Goal: Task Accomplishment & Management: Use online tool/utility

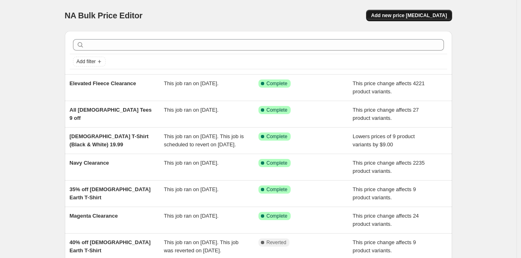
click at [425, 15] on span "Add new price change job" at bounding box center [409, 15] width 76 height 7
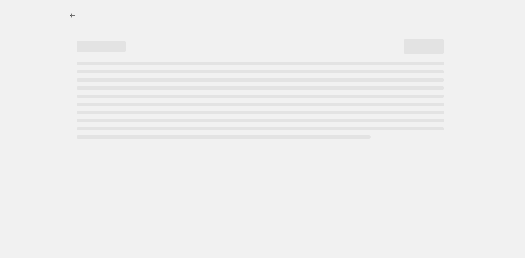
select select "percentage"
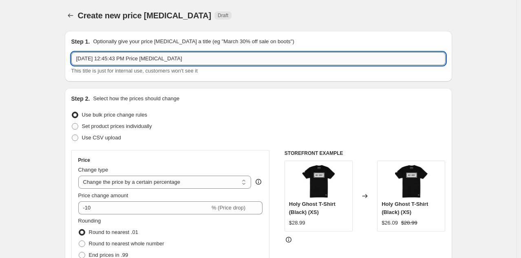
click at [229, 60] on input "Aug 13, 2025, 12:45:43 PM Price change job" at bounding box center [258, 58] width 374 height 13
type input "Magenta Clearance"
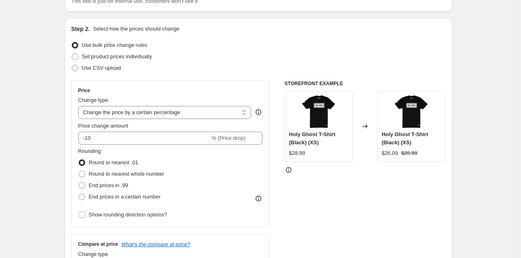
scroll to position [114, 0]
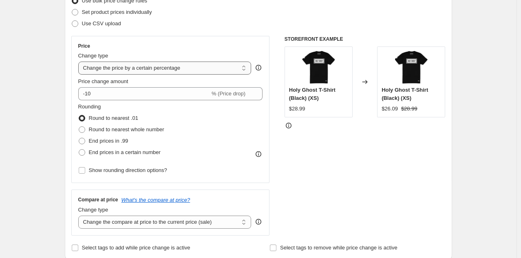
click at [188, 67] on select "Change the price to a certain amount Change the price by a certain amount Chang…" at bounding box center [164, 68] width 173 height 13
select select "pcap"
click at [80, 62] on select "Change the price to a certain amount Change the price by a certain amount Chang…" at bounding box center [164, 68] width 173 height 13
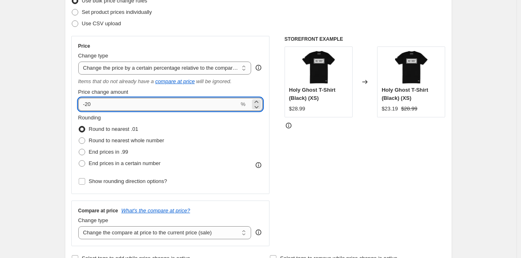
click at [109, 106] on input "-20" at bounding box center [158, 104] width 161 height 13
type input "-2"
click at [116, 105] on input "-60" at bounding box center [158, 104] width 161 height 13
click at [120, 104] on input "-65" at bounding box center [158, 104] width 161 height 13
type input "-6"
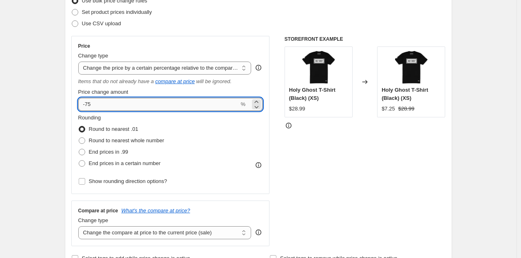
click at [126, 104] on input "-75" at bounding box center [158, 104] width 161 height 13
click at [126, 104] on input "-70" at bounding box center [158, 104] width 161 height 13
type input "-7"
click at [126, 104] on input "-68" at bounding box center [158, 104] width 161 height 13
click at [126, 104] on input "-66" at bounding box center [158, 104] width 161 height 13
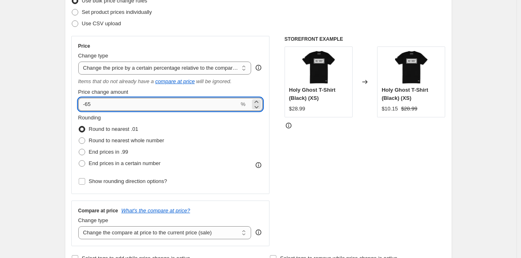
click at [131, 104] on input "-65" at bounding box center [158, 104] width 161 height 13
click at [135, 104] on input "-65.5" at bounding box center [158, 104] width 161 height 13
type input "-65.6"
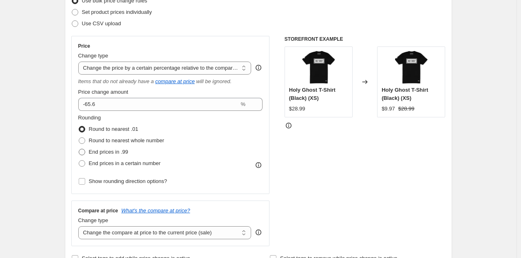
click at [84, 153] on span at bounding box center [82, 152] width 7 height 7
click at [79, 149] on input "End prices in .99" at bounding box center [79, 149] width 0 height 0
radio input "true"
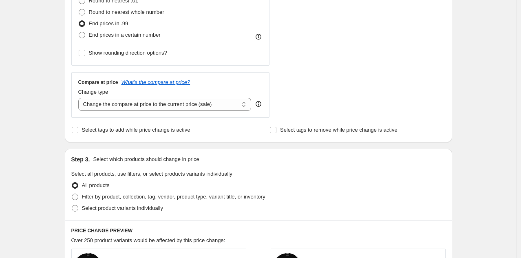
scroll to position [245, 0]
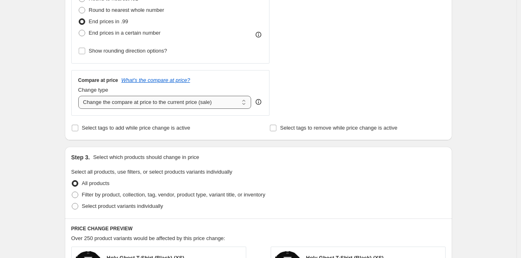
click at [154, 100] on select "Change the compare at price to the current price (sale) Change the compare at p…" at bounding box center [164, 102] width 173 height 13
select select "no_change"
click at [80, 96] on select "Change the compare at price to the current price (sale) Change the compare at p…" at bounding box center [164, 102] width 173 height 13
click at [51, 136] on div "Create new price change job. This page is ready Create new price change job Dra…" at bounding box center [258, 168] width 517 height 826
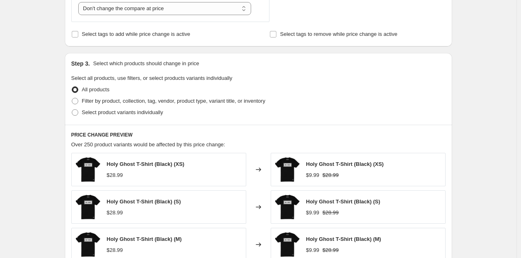
scroll to position [359, 0]
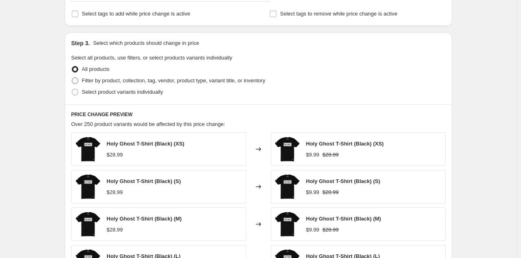
click at [77, 83] on span at bounding box center [75, 81] width 7 height 7
click at [72, 78] on input "Filter by product, collection, tag, vendor, product type, variant title, or inv…" at bounding box center [72, 78] width 0 height 0
radio input "true"
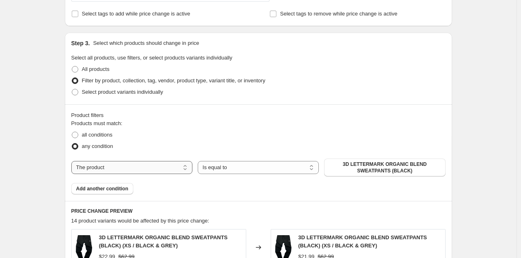
click at [128, 165] on select "The product The product's collection The product's tag The product's vendor The…" at bounding box center [131, 167] width 121 height 13
select select "title"
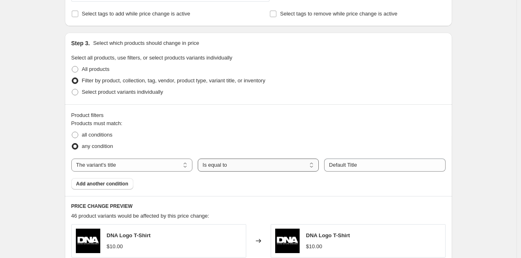
click at [283, 161] on select "Is equal to Is not equal to Contains" at bounding box center [258, 165] width 121 height 13
select select "contains"
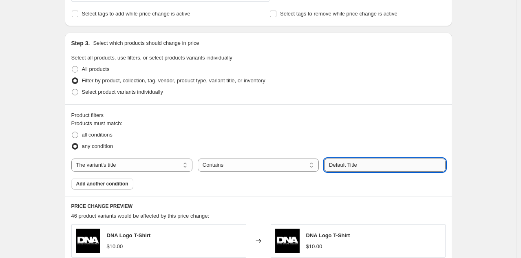
click at [365, 164] on input "Default Title" at bounding box center [384, 165] width 121 height 13
type input "D"
type input "Magenta"
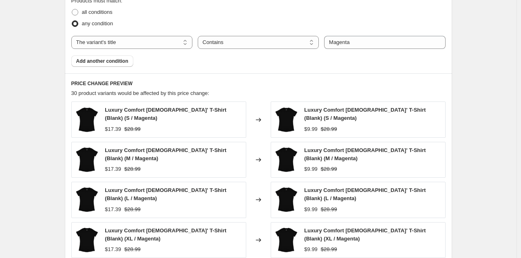
scroll to position [479, 0]
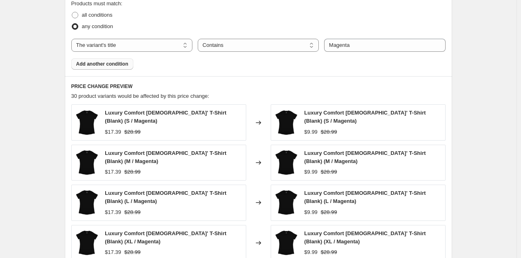
click at [111, 64] on span "Add another condition" at bounding box center [102, 64] width 52 height 7
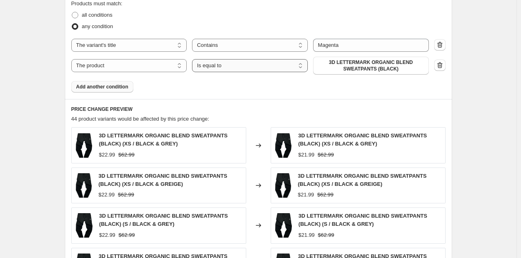
click at [251, 64] on select "Is equal to Is not equal to" at bounding box center [250, 65] width 116 height 13
click at [154, 58] on div "The product The product's collection The product's tag The product's vendor The…" at bounding box center [250, 66] width 358 height 18
click at [151, 66] on select "The product The product's collection The product's tag The product's vendor The…" at bounding box center [129, 65] width 116 height 13
click at [73, 59] on select "The product The product's collection The product's tag The product's vendor The…" at bounding box center [129, 65] width 116 height 13
click at [162, 64] on select "The product The product's collection The product's tag The product's vendor The…" at bounding box center [129, 65] width 116 height 13
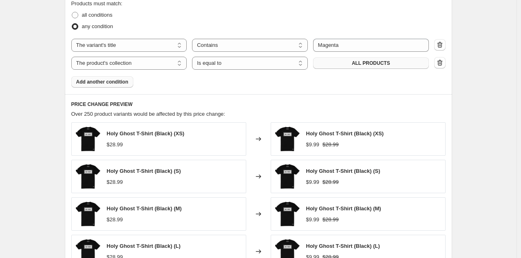
click at [366, 65] on span "ALL PRODUCTS" at bounding box center [371, 63] width 38 height 7
click at [157, 60] on select "The product The product's collection The product's tag The product's vendor The…" at bounding box center [129, 63] width 116 height 13
select select "tag"
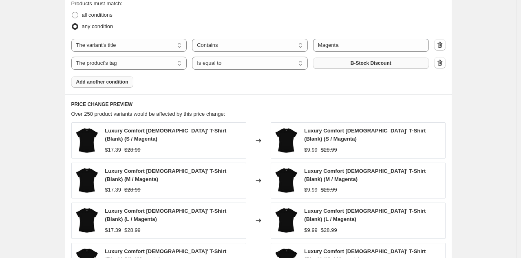
click at [366, 64] on span "B-Stock Discount" at bounding box center [371, 63] width 41 height 7
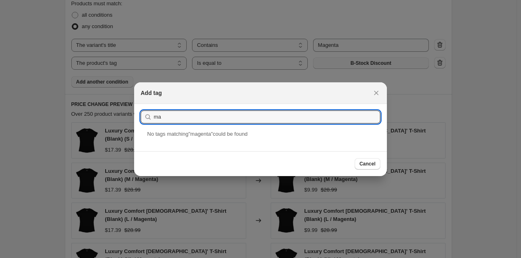
type input "m"
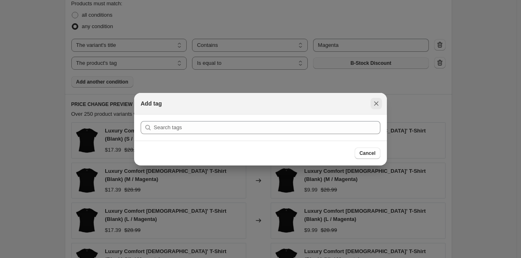
click at [374, 105] on icon "Close" at bounding box center [376, 104] width 8 height 8
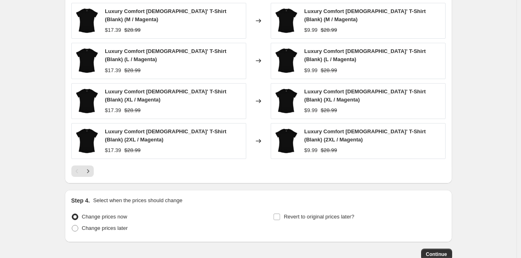
scroll to position [642, 0]
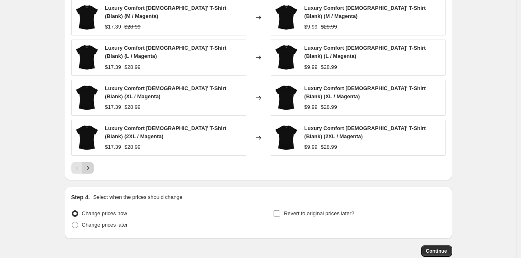
click at [92, 164] on icon "Next" at bounding box center [88, 168] width 8 height 8
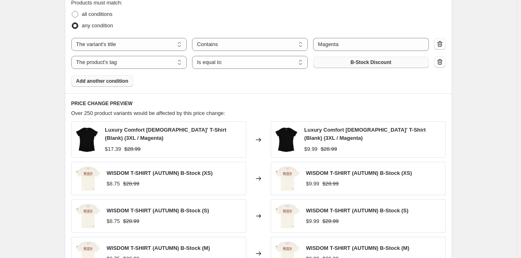
scroll to position [479, 0]
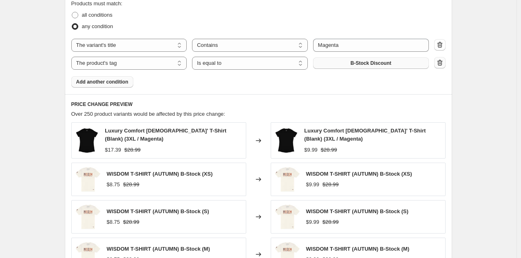
click at [444, 65] on icon "button" at bounding box center [440, 63] width 8 height 8
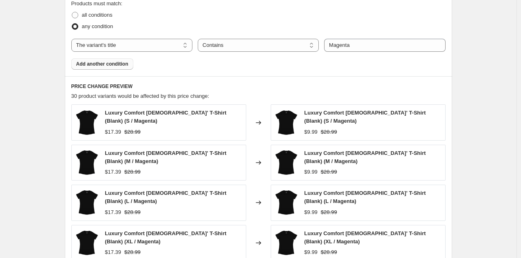
click at [257, 92] on div "30 product variants would be affected by this price change:" at bounding box center [258, 96] width 374 height 8
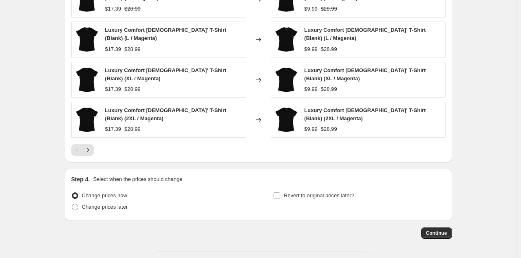
scroll to position [626, 0]
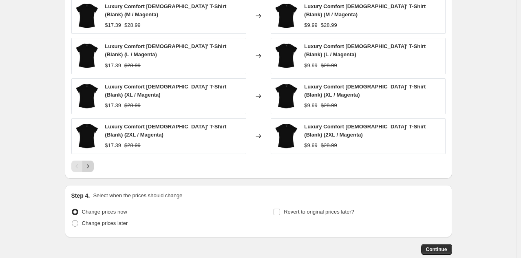
click at [92, 162] on icon "Next" at bounding box center [88, 166] width 8 height 8
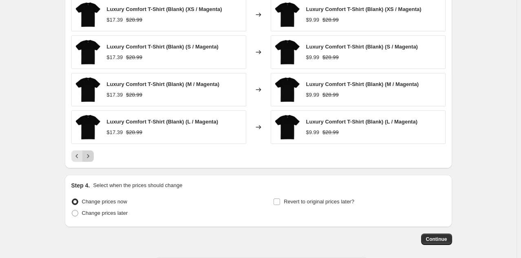
click at [92, 157] on icon "Next" at bounding box center [88, 156] width 8 height 8
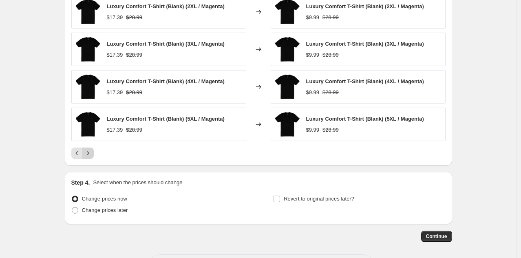
click at [93, 157] on button "Next" at bounding box center [87, 153] width 11 height 11
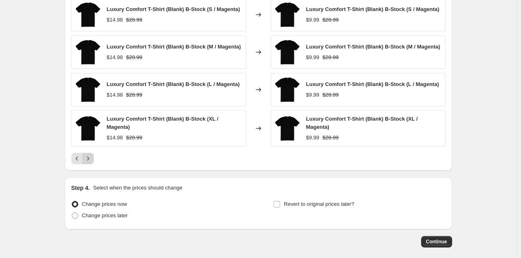
click at [92, 157] on icon "Next" at bounding box center [88, 159] width 8 height 8
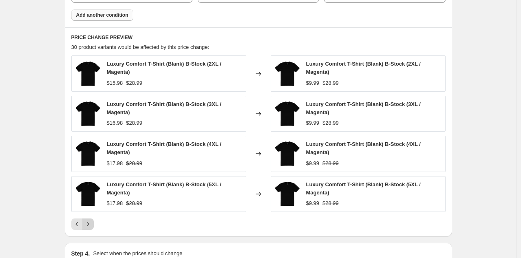
scroll to position [544, 0]
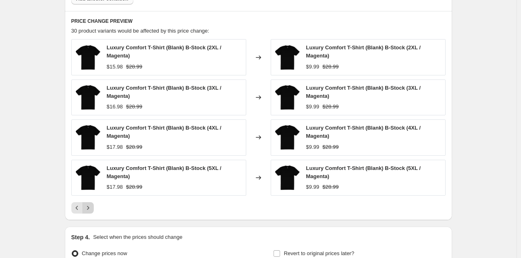
click at [91, 208] on icon "Next" at bounding box center [88, 208] width 8 height 8
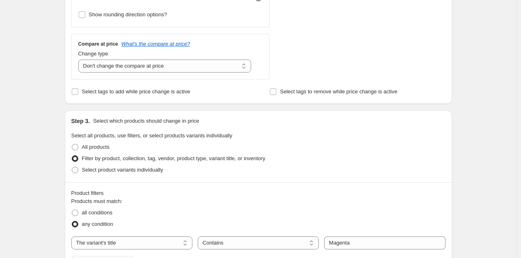
scroll to position [383, 0]
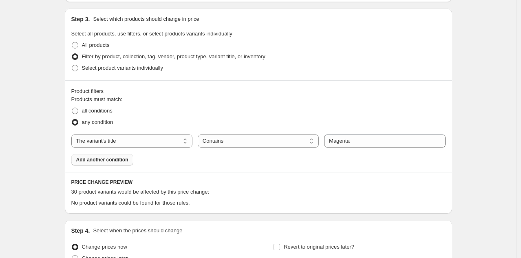
click at [149, 166] on div "Product filters Products must match: all conditions any condition The product T…" at bounding box center [259, 126] width 388 height 92
click at [162, 141] on select "The product The product's collection The product's tag The product's vendor The…" at bounding box center [131, 141] width 121 height 13
click at [73, 135] on select "The product The product's collection The product's tag The product's vendor The…" at bounding box center [131, 141] width 121 height 13
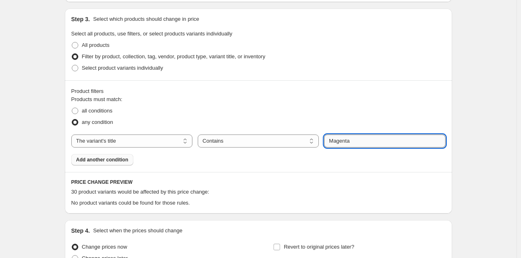
click at [359, 142] on input "Magenta" at bounding box center [384, 141] width 121 height 13
type input "Magenta"
click at [324, 9] on button "Submit" at bounding box center [335, 13] width 23 height 9
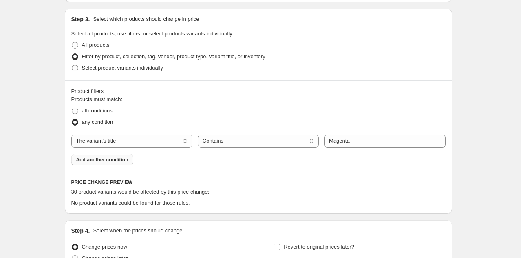
click at [124, 161] on span "Add another condition" at bounding box center [102, 160] width 52 height 7
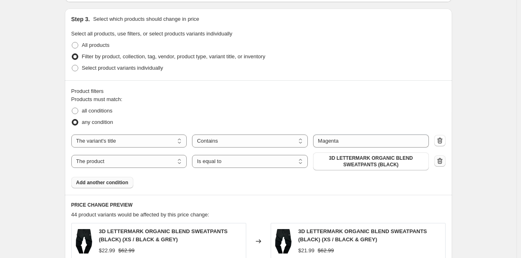
click at [441, 161] on icon "button" at bounding box center [440, 161] width 1 height 2
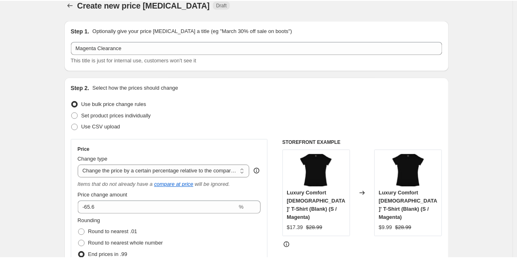
scroll to position [0, 0]
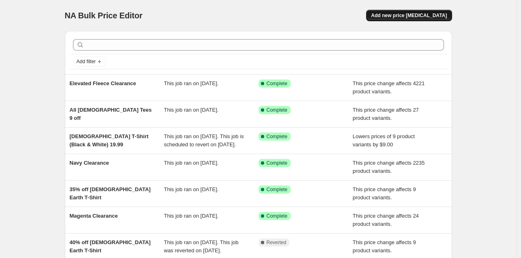
click at [432, 13] on span "Add new price [MEDICAL_DATA]" at bounding box center [409, 15] width 76 height 7
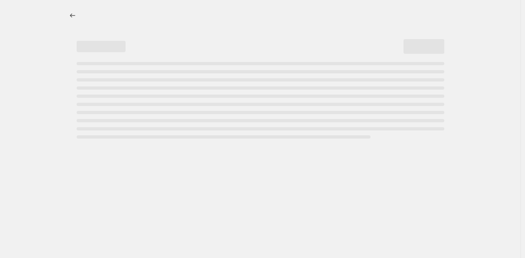
select select "percentage"
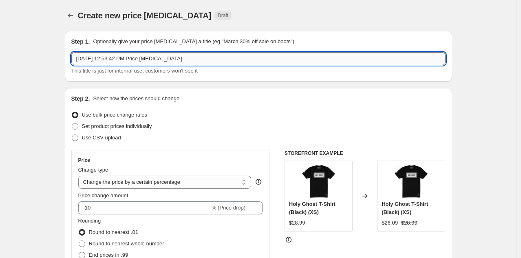
click at [192, 60] on input "Aug 13, 2025, 12:53:42 PM Price change job" at bounding box center [258, 58] width 374 height 13
type input "Magenta Clearance"
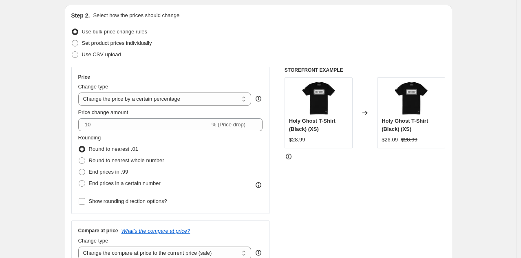
scroll to position [98, 0]
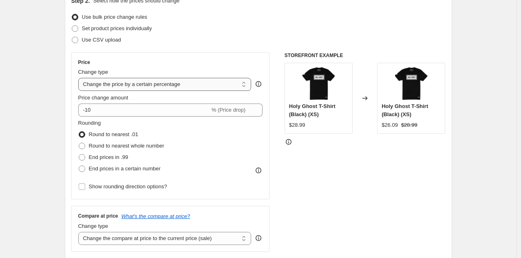
click at [166, 87] on select "Change the price to a certain amount Change the price by a certain amount Chang…" at bounding box center [164, 84] width 173 height 13
select select "pcap"
click at [80, 78] on select "Change the price to a certain amount Change the price by a certain amount Chang…" at bounding box center [164, 84] width 173 height 13
type input "-20"
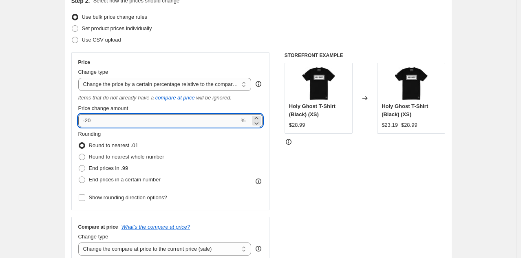
click at [145, 120] on input "-20" at bounding box center [158, 120] width 161 height 13
type input "-65.6"
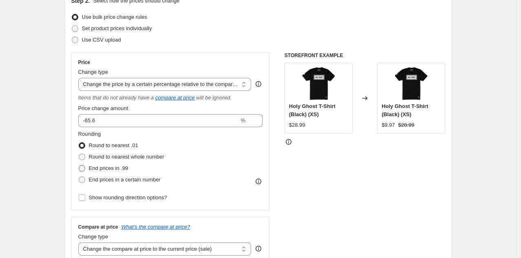
click at [84, 169] on span at bounding box center [82, 168] width 7 height 7
click at [79, 166] on input "End prices in .99" at bounding box center [79, 165] width 0 height 0
radio input "true"
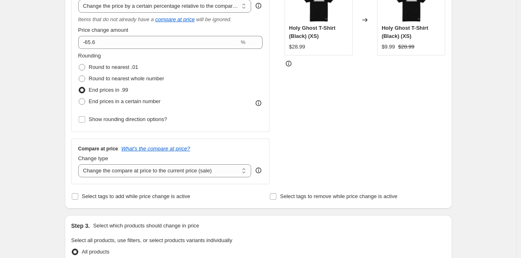
scroll to position [179, 0]
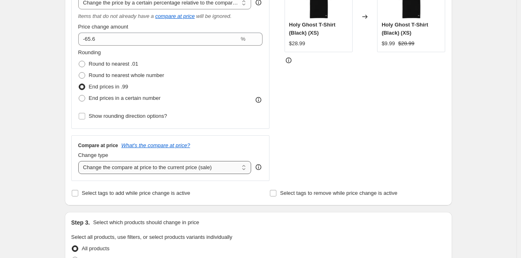
click at [142, 169] on select "Change the compare at price to the current price (sale) Change the compare at p…" at bounding box center [164, 167] width 173 height 13
select select "no_change"
click at [80, 161] on select "Change the compare at price to the current price (sale) Change the compare at p…" at bounding box center [164, 167] width 173 height 13
click at [41, 177] on div "Create new price change job. This page is ready Create new price change job Dra…" at bounding box center [258, 234] width 517 height 826
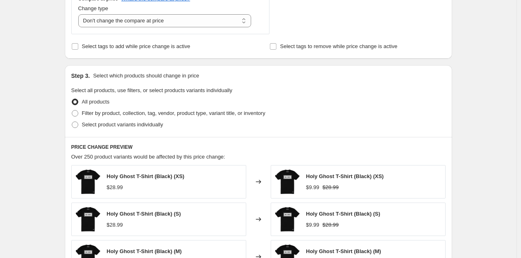
scroll to position [375, 0]
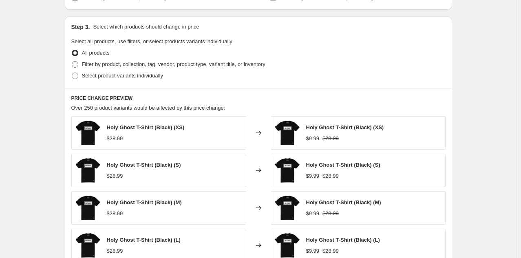
click at [78, 64] on span at bounding box center [75, 64] width 7 height 7
click at [72, 62] on input "Filter by product, collection, tag, vendor, product type, variant title, or inv…" at bounding box center [72, 61] width 0 height 0
radio input "true"
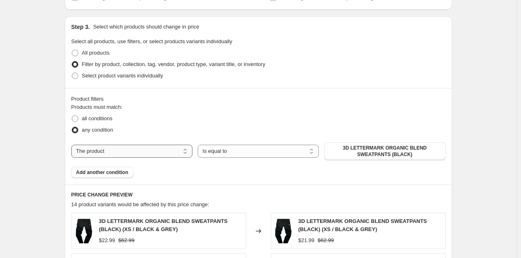
click at [166, 151] on select "The product The product's collection The product's tag The product's vendor The…" at bounding box center [131, 151] width 121 height 13
select select "tag"
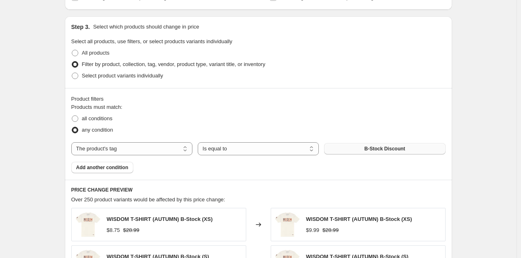
click at [400, 147] on span "B-Stock Discount" at bounding box center [385, 149] width 41 height 7
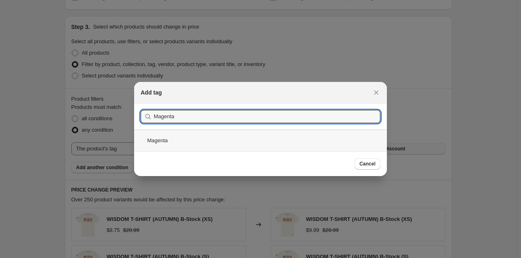
type input "Magenta"
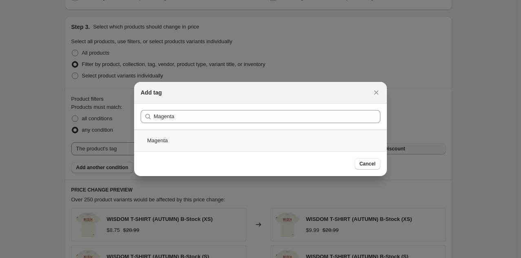
click at [237, 139] on div "Magenta" at bounding box center [260, 141] width 253 height 22
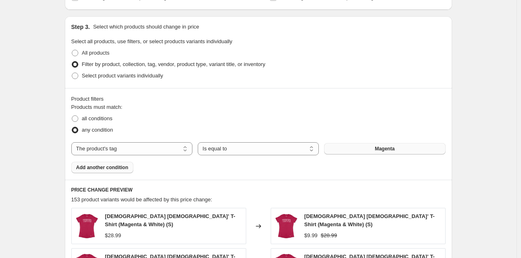
click at [120, 165] on span "Add another condition" at bounding box center [102, 167] width 52 height 7
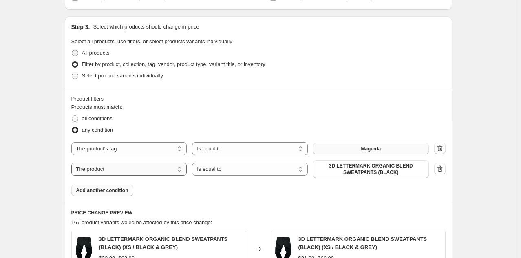
click at [129, 168] on select "The product The product's collection The product's tag The product's vendor The…" at bounding box center [129, 169] width 116 height 13
select select "title"
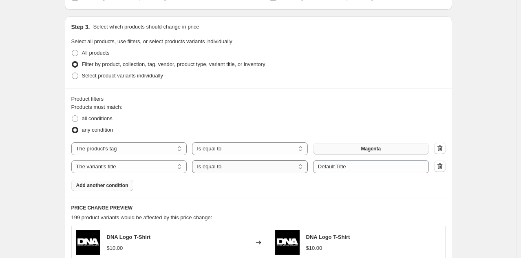
click at [268, 164] on select "Is equal to Is not equal to Contains" at bounding box center [250, 166] width 116 height 13
select select "contains"
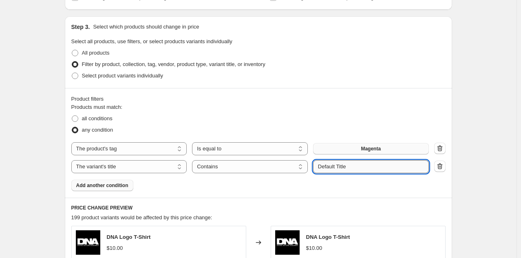
click at [361, 167] on input "Default Title" at bounding box center [371, 166] width 116 height 13
type input "D"
type input "Mangenta"
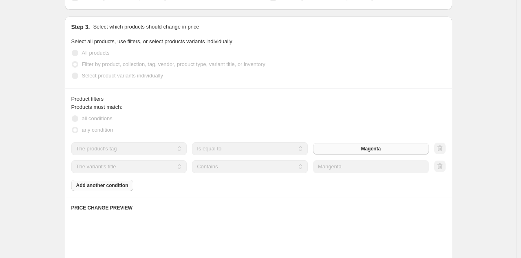
click at [369, 191] on div "Products must match: all conditions any condition The product The product's col…" at bounding box center [258, 147] width 374 height 88
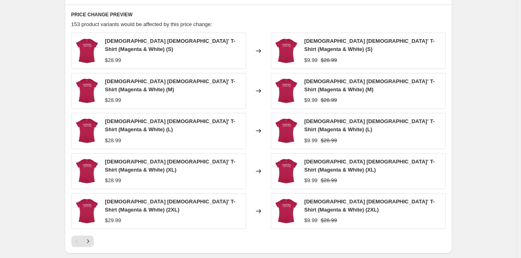
scroll to position [569, 0]
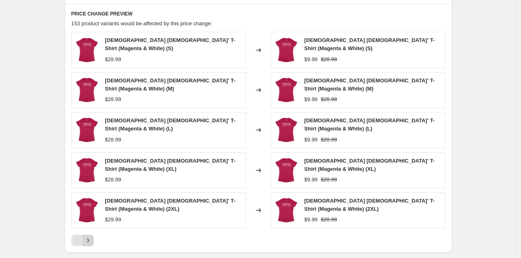
click at [91, 237] on icon "Next" at bounding box center [88, 241] width 8 height 8
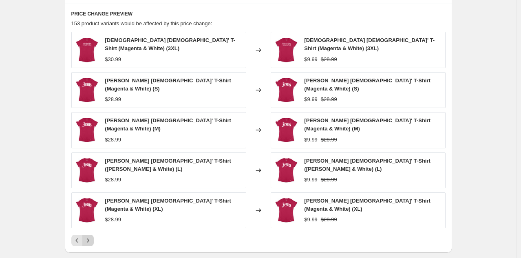
click at [91, 237] on icon "Next" at bounding box center [88, 241] width 8 height 8
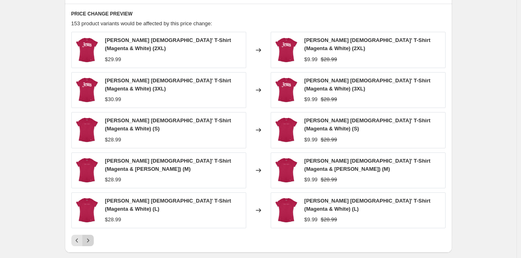
click at [92, 237] on icon "Next" at bounding box center [88, 241] width 8 height 8
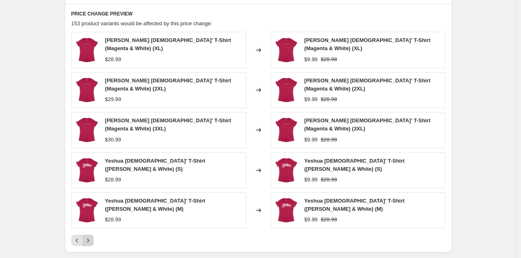
click at [92, 237] on icon "Next" at bounding box center [88, 241] width 8 height 8
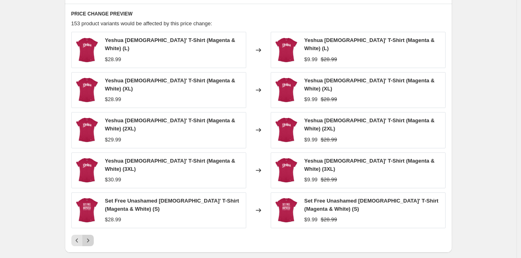
click at [92, 237] on icon "Next" at bounding box center [88, 241] width 8 height 8
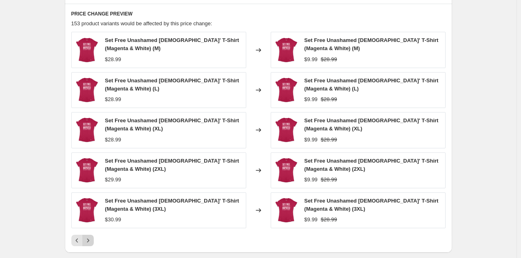
click at [89, 241] on icon "Next" at bounding box center [88, 241] width 2 height 4
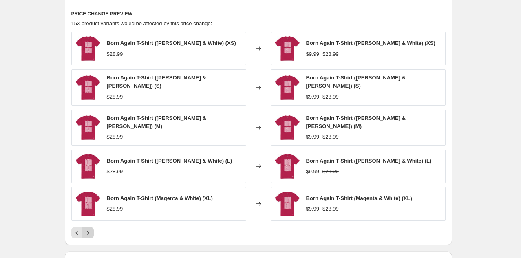
click at [92, 229] on icon "Next" at bounding box center [88, 233] width 8 height 8
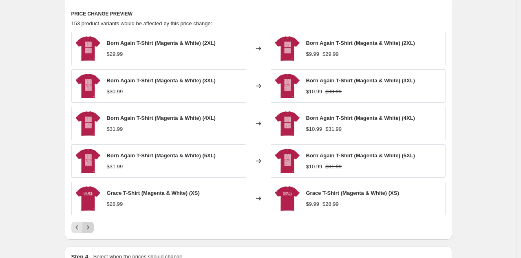
click at [92, 224] on icon "Next" at bounding box center [88, 228] width 8 height 8
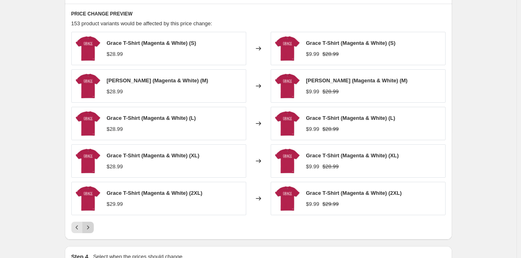
click at [92, 227] on icon "Next" at bounding box center [88, 228] width 8 height 8
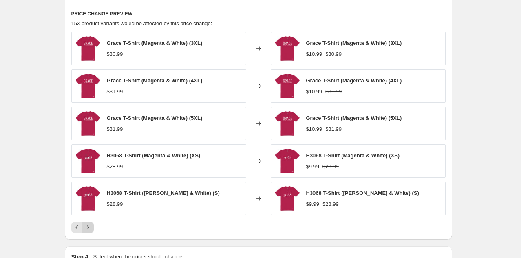
click at [92, 226] on icon "Next" at bounding box center [88, 228] width 8 height 8
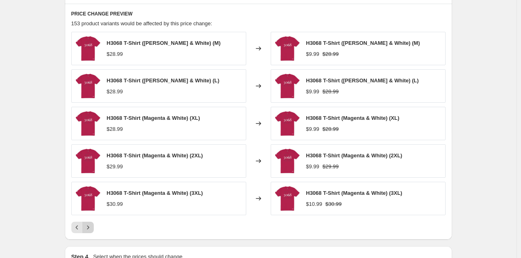
click at [92, 227] on icon "Next" at bounding box center [88, 228] width 8 height 8
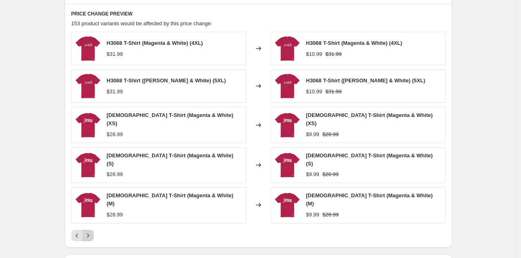
click at [92, 232] on icon "Next" at bounding box center [88, 236] width 8 height 8
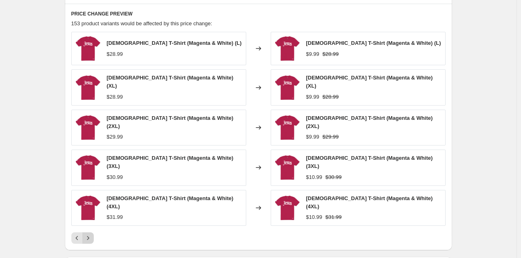
click at [92, 234] on icon "Next" at bounding box center [88, 238] width 8 height 8
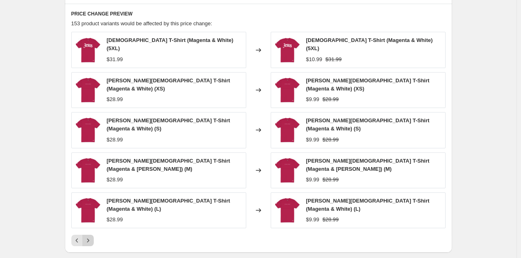
click at [92, 237] on icon "Next" at bounding box center [88, 241] width 8 height 8
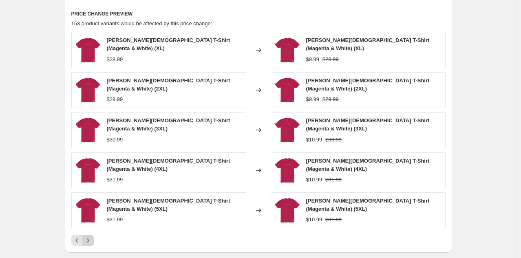
click at [92, 237] on icon "Next" at bounding box center [88, 241] width 8 height 8
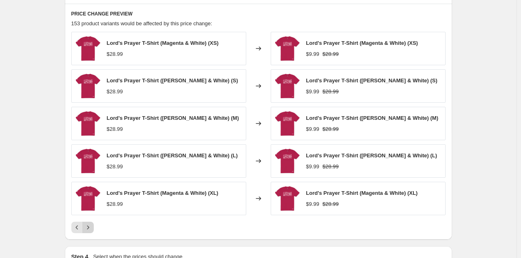
click at [92, 227] on icon "Next" at bounding box center [88, 228] width 8 height 8
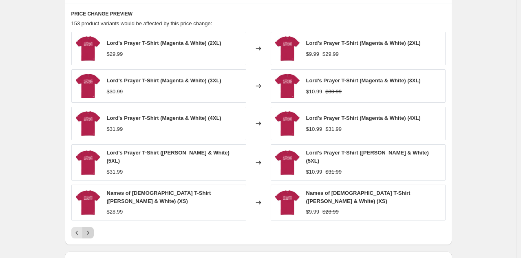
click at [92, 229] on icon "Next" at bounding box center [88, 233] width 8 height 8
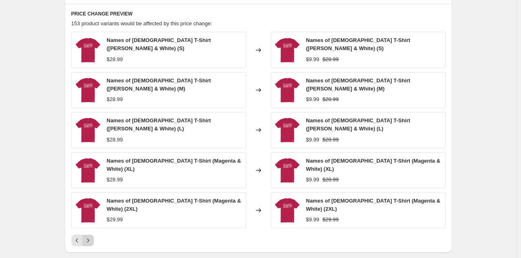
click at [92, 237] on icon "Next" at bounding box center [88, 241] width 8 height 8
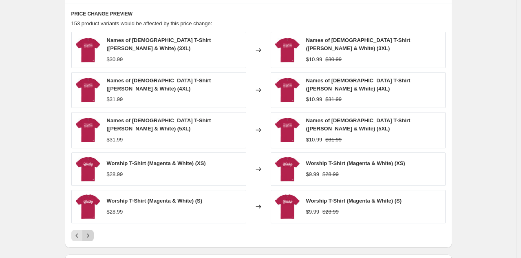
click at [92, 232] on icon "Next" at bounding box center [88, 236] width 8 height 8
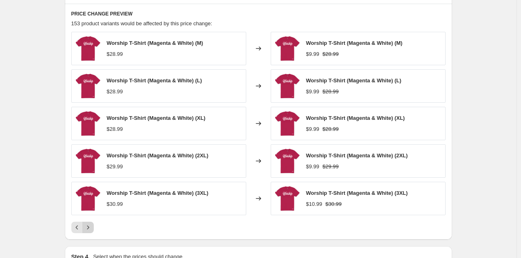
click at [92, 227] on icon "Next" at bounding box center [88, 228] width 8 height 8
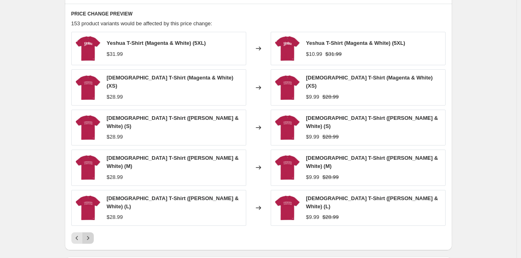
click at [92, 234] on icon "Next" at bounding box center [88, 238] width 8 height 8
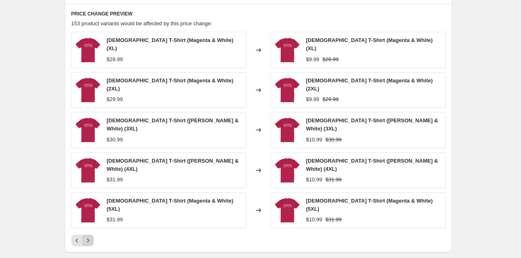
click at [92, 237] on icon "Next" at bounding box center [88, 241] width 8 height 8
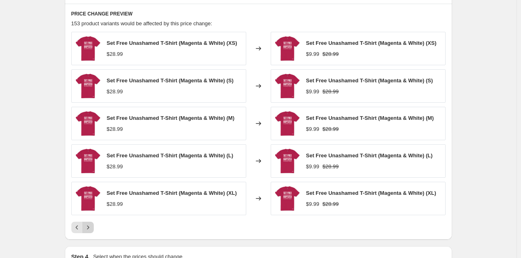
click at [92, 227] on icon "Next" at bounding box center [88, 228] width 8 height 8
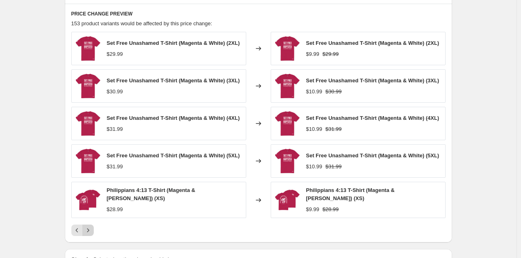
click at [92, 227] on icon "Next" at bounding box center [88, 230] width 8 height 8
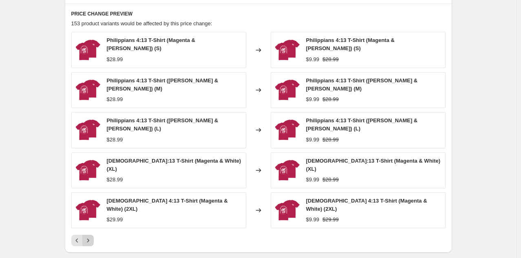
click at [92, 237] on icon "Next" at bounding box center [88, 241] width 8 height 8
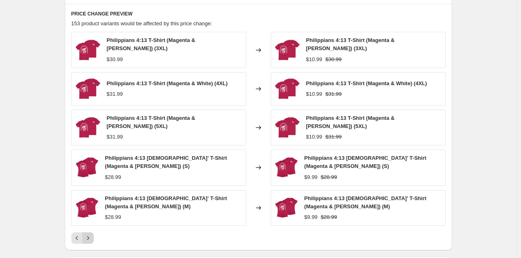
click at [92, 234] on icon "Next" at bounding box center [88, 238] width 8 height 8
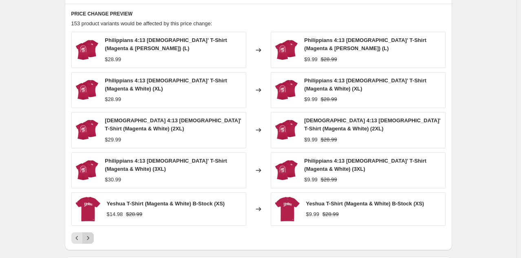
click at [92, 227] on div "Philippians 4:13 Ladies' T-Shirt (Magenta & White) (L) $28.99 Changed to Philip…" at bounding box center [258, 138] width 374 height 212
click at [89, 235] on icon "Next" at bounding box center [88, 238] width 8 height 8
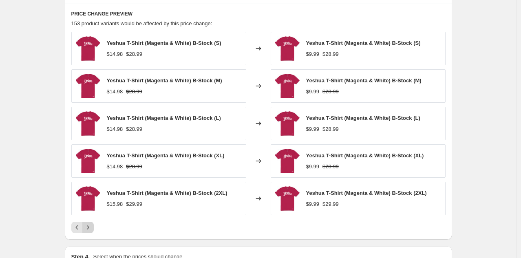
click at [92, 227] on icon "Next" at bounding box center [88, 228] width 8 height 8
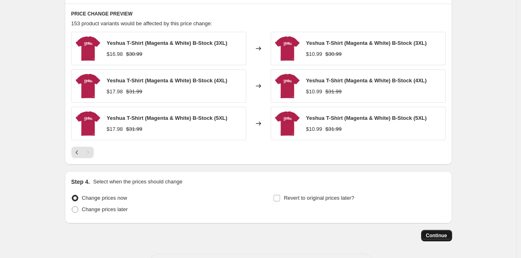
click at [432, 237] on span "Continue" at bounding box center [436, 236] width 21 height 7
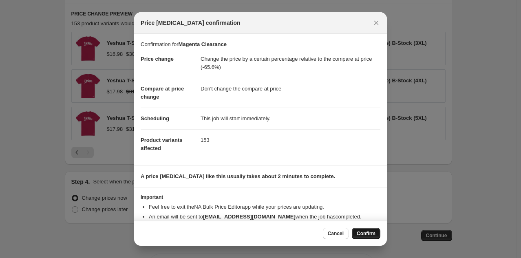
click at [365, 235] on span "Confirm" at bounding box center [366, 233] width 19 height 7
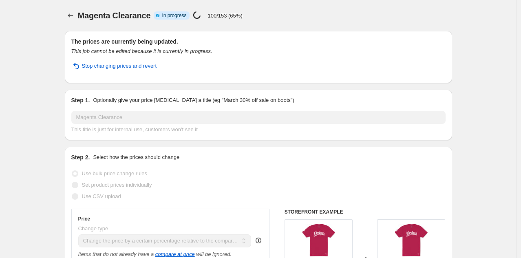
scroll to position [591, 0]
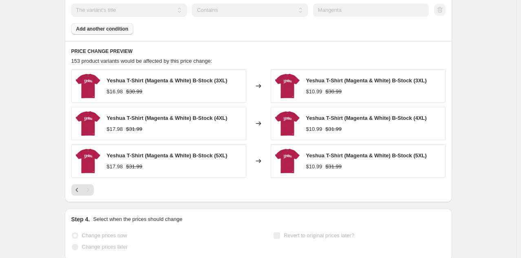
drag, startPoint x: 523, startPoint y: 193, endPoint x: 475, endPoint y: 177, distance: 50.8
select select "pcap"
select select "no_change"
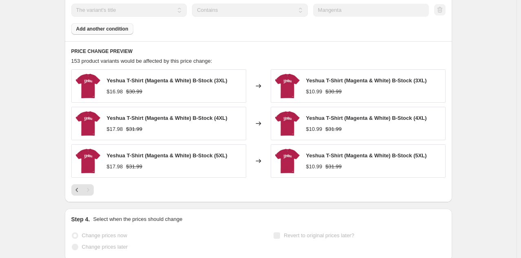
select select "tag"
select select "title"
select select "contains"
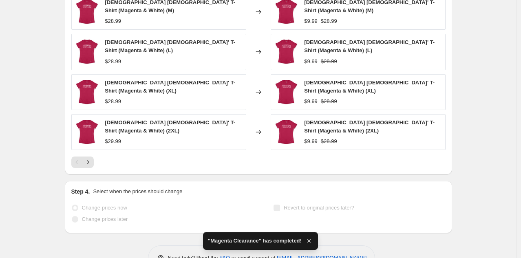
scroll to position [736, 0]
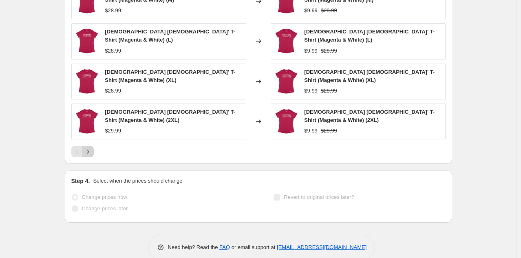
click at [89, 150] on icon "Next" at bounding box center [88, 152] width 2 height 4
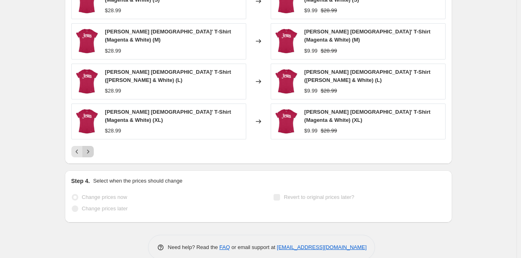
click at [89, 150] on icon "Next" at bounding box center [88, 152] width 2 height 4
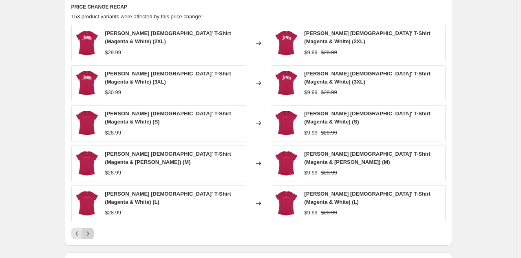
scroll to position [654, 0]
click at [89, 229] on icon "Next" at bounding box center [88, 233] width 8 height 8
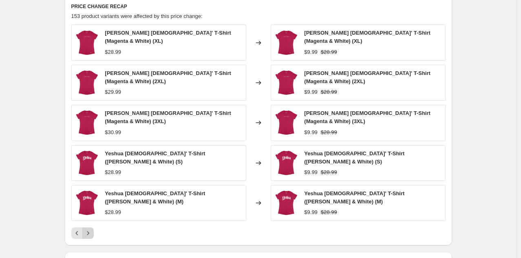
click at [89, 229] on icon "Next" at bounding box center [88, 233] width 8 height 8
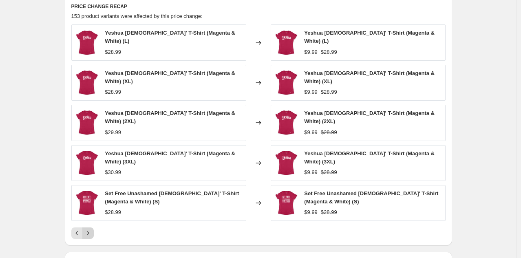
click at [89, 229] on icon "Next" at bounding box center [88, 233] width 8 height 8
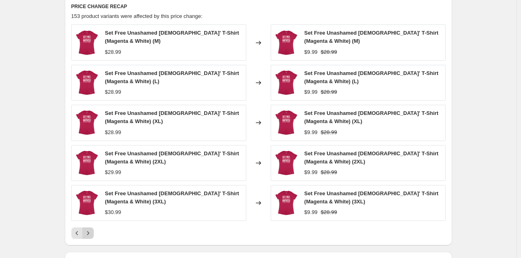
click at [89, 222] on div "Set Free Unashamed Ladies' T-Shirt (Magenta & White) (M) $28.99 Changed to Set …" at bounding box center [258, 131] width 374 height 215
click at [90, 233] on icon "Next" at bounding box center [88, 233] width 8 height 8
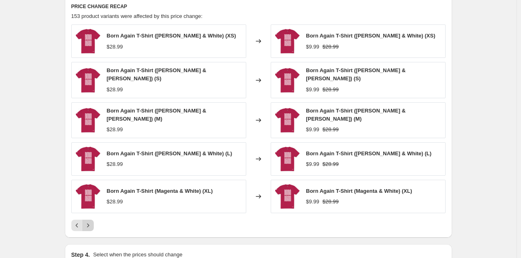
drag, startPoint x: 90, startPoint y: 233, endPoint x: 92, endPoint y: 218, distance: 14.4
click at [92, 222] on icon "Next" at bounding box center [88, 226] width 8 height 8
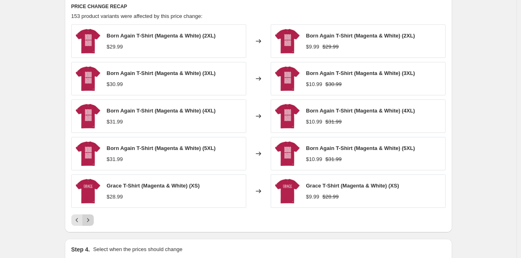
click at [92, 218] on icon "Next" at bounding box center [88, 220] width 8 height 8
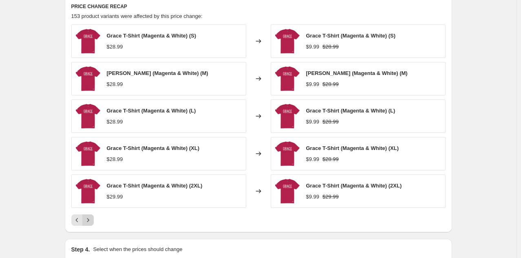
click at [92, 218] on icon "Next" at bounding box center [88, 220] width 8 height 8
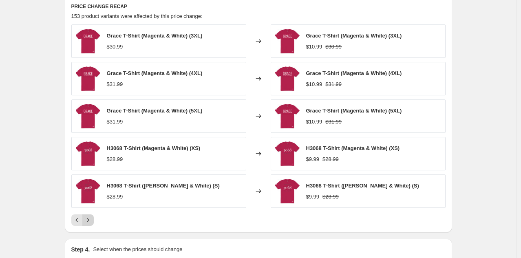
click at [92, 218] on icon "Next" at bounding box center [88, 220] width 8 height 8
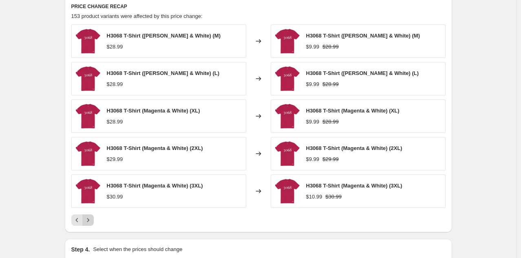
click at [92, 218] on icon "Next" at bounding box center [88, 220] width 8 height 8
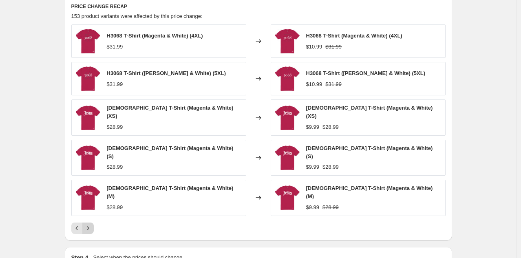
click at [92, 224] on icon "Next" at bounding box center [88, 228] width 8 height 8
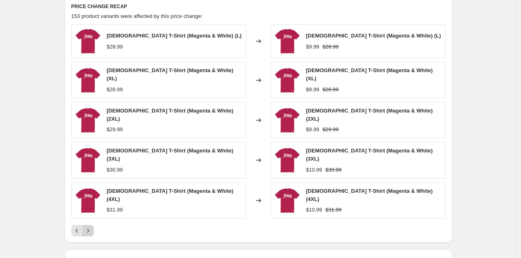
click at [92, 227] on icon "Next" at bounding box center [88, 231] width 8 height 8
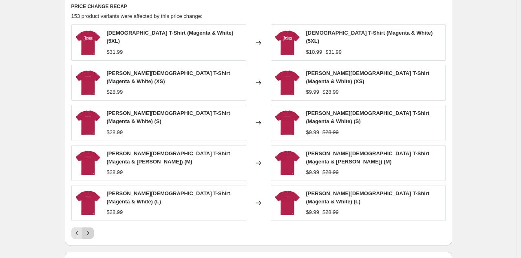
click at [92, 229] on icon "Next" at bounding box center [88, 233] width 8 height 8
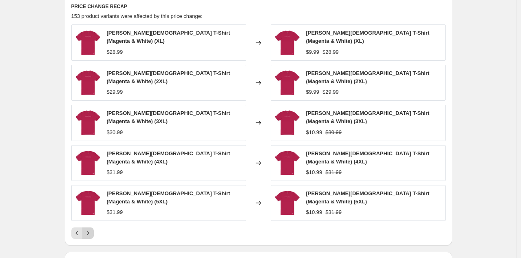
click at [92, 229] on icon "Next" at bounding box center [88, 233] width 8 height 8
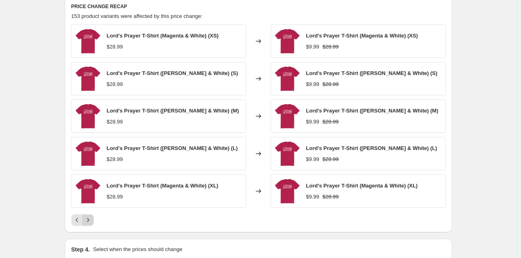
click at [92, 218] on icon "Next" at bounding box center [88, 220] width 8 height 8
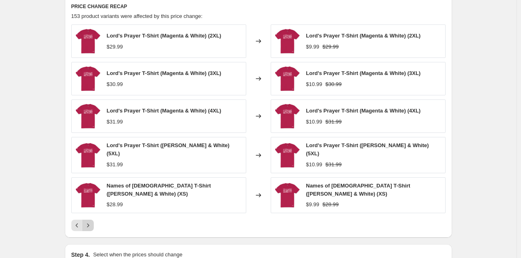
click at [92, 222] on icon "Next" at bounding box center [88, 226] width 8 height 8
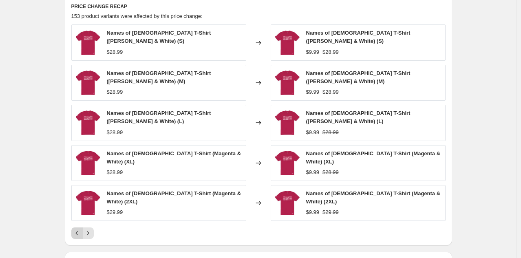
click at [76, 229] on icon "Previous" at bounding box center [77, 233] width 8 height 8
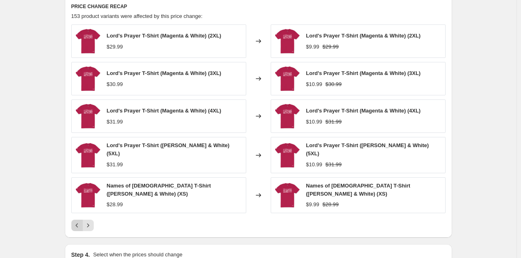
click at [76, 222] on icon "Previous" at bounding box center [77, 226] width 8 height 8
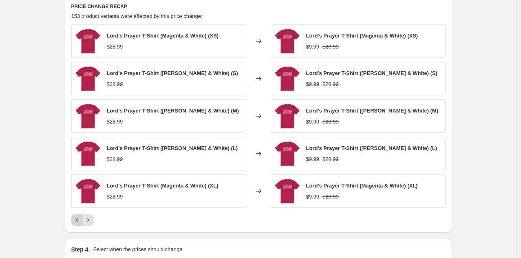
click at [76, 219] on icon "Previous" at bounding box center [77, 220] width 8 height 8
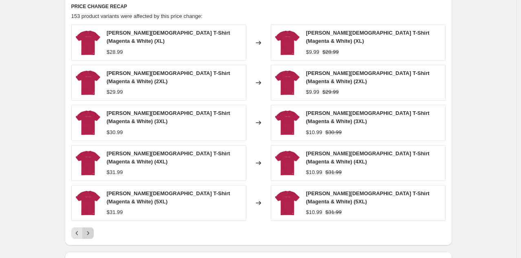
click at [91, 229] on icon "Next" at bounding box center [88, 233] width 8 height 8
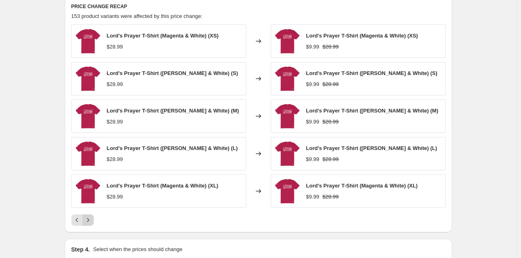
click at [91, 219] on icon "Next" at bounding box center [88, 220] width 8 height 8
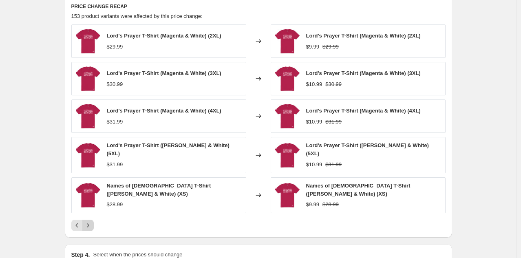
click at [91, 222] on icon "Next" at bounding box center [88, 226] width 8 height 8
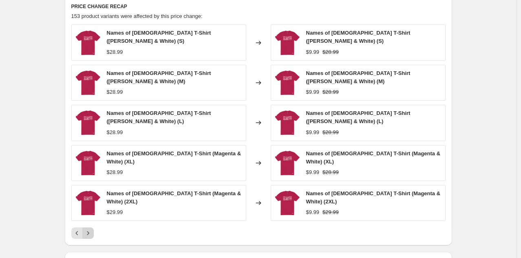
click at [91, 229] on icon "Next" at bounding box center [88, 233] width 8 height 8
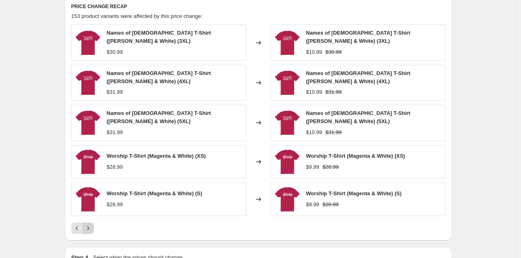
click at [91, 224] on icon "Next" at bounding box center [88, 228] width 8 height 8
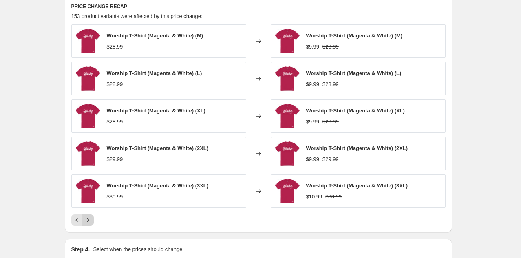
click at [91, 219] on icon "Next" at bounding box center [88, 220] width 8 height 8
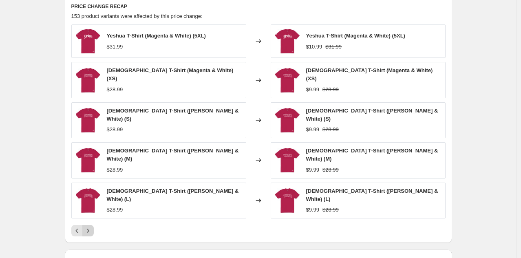
click at [91, 227] on icon "Next" at bounding box center [88, 231] width 8 height 8
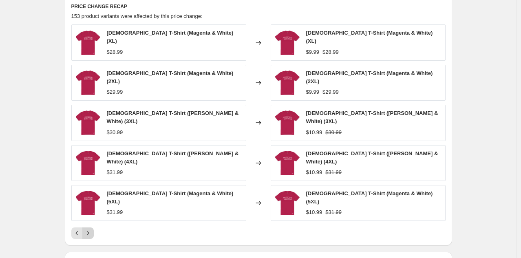
click at [91, 229] on icon "Next" at bounding box center [88, 233] width 8 height 8
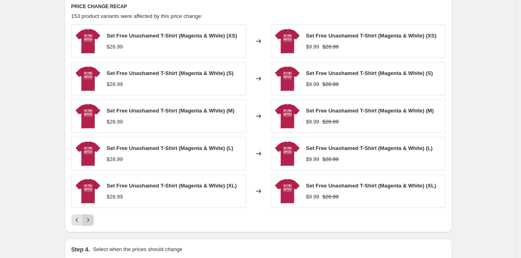
click at [91, 219] on icon "Next" at bounding box center [88, 220] width 8 height 8
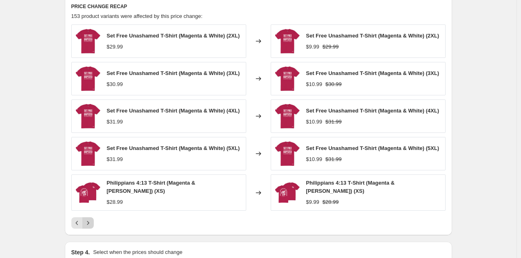
click at [91, 219] on icon "Next" at bounding box center [88, 223] width 8 height 8
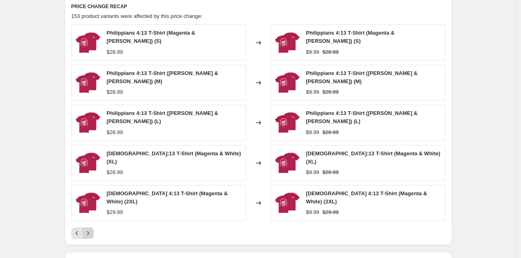
click at [91, 229] on icon "Next" at bounding box center [88, 233] width 8 height 8
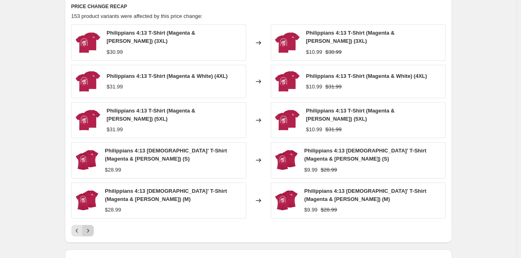
click at [91, 227] on icon "Next" at bounding box center [88, 231] width 8 height 8
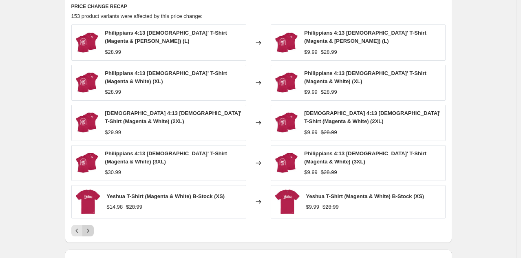
click at [91, 219] on div "Philippians 4:13 Ladies' T-Shirt (Magenta & White) (L) $28.99 Changed to Philip…" at bounding box center [258, 130] width 374 height 212
click at [91, 230] on icon "Next" at bounding box center [88, 231] width 8 height 8
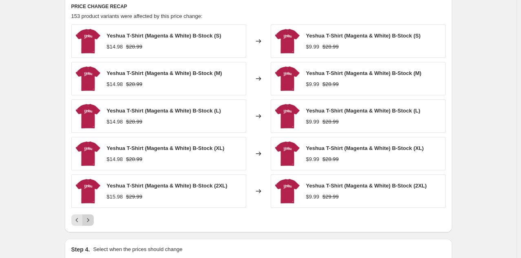
click at [92, 221] on icon "Next" at bounding box center [88, 220] width 8 height 8
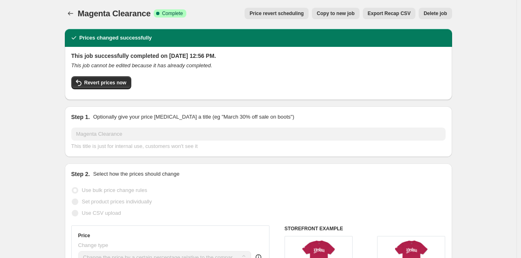
scroll to position [0, 0]
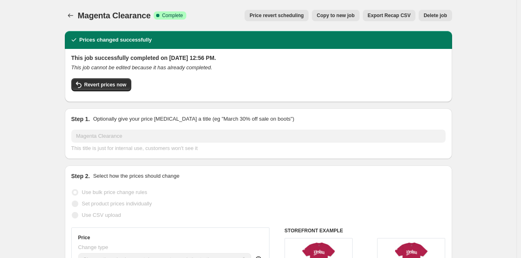
click at [355, 13] on span "Copy to new job" at bounding box center [336, 15] width 38 height 7
select select "pcap"
select select "no_change"
select select "tag"
select select "title"
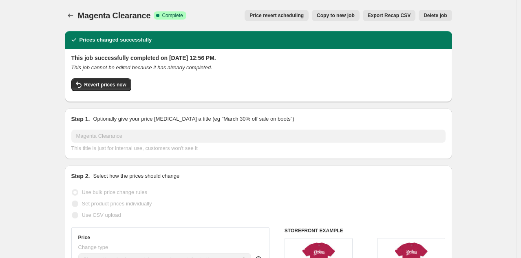
select select "contains"
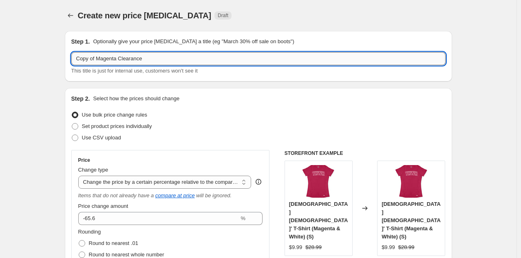
click at [99, 57] on input "Copy of Magenta Clearance" at bounding box center [258, 58] width 374 height 13
click at [146, 59] on input "Magenta Clearance" at bounding box center [258, 58] width 374 height 13
type input "Magenta Blank Clearance"
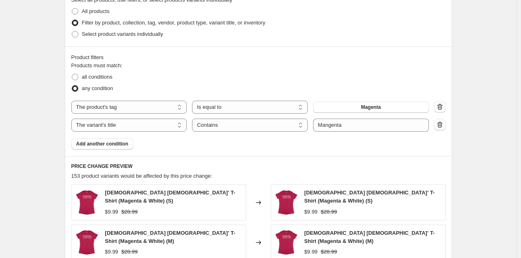
scroll to position [424, 0]
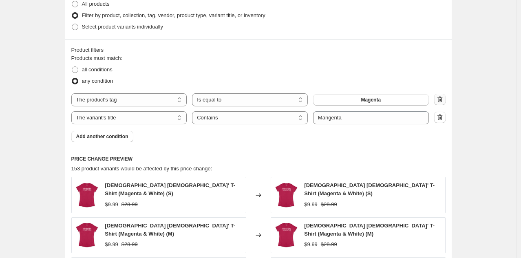
click at [443, 102] on icon "button" at bounding box center [440, 99] width 8 height 8
select select "title"
select select "contains"
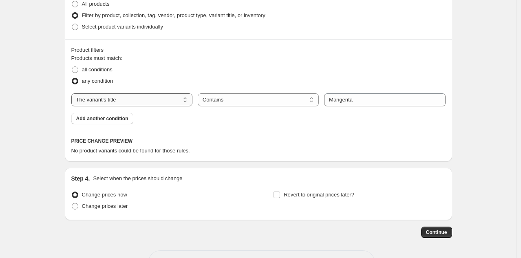
click at [175, 99] on select "The product The product's collection The product's tag The product's vendor The…" at bounding box center [131, 99] width 121 height 13
click at [73, 93] on select "The product The product's collection The product's tag The product's vendor The…" at bounding box center [131, 99] width 121 height 13
click at [263, 103] on select "Is equal to Is not equal to Contains" at bounding box center [258, 99] width 121 height 13
click at [199, 93] on select "Is equal to Is not equal to Contains" at bounding box center [258, 99] width 121 height 13
click at [154, 99] on select "The product The product's collection The product's tag The product's vendor The…" at bounding box center [131, 99] width 121 height 13
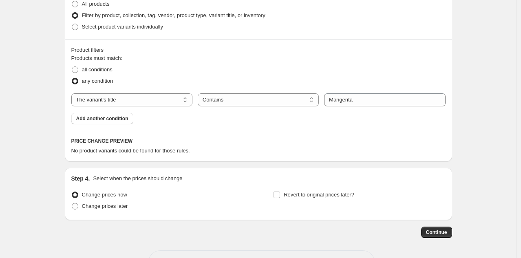
select select "product"
select select "equal"
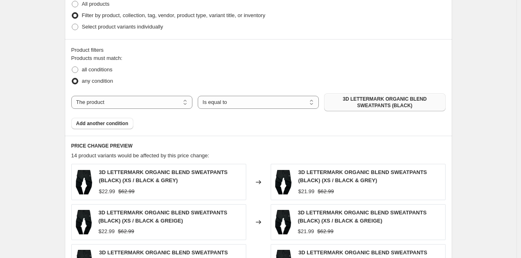
click at [360, 104] on span "3D LETTERMARK ORGANIC BLEND SWEATPANTS (BLACK)" at bounding box center [384, 102] width 111 height 13
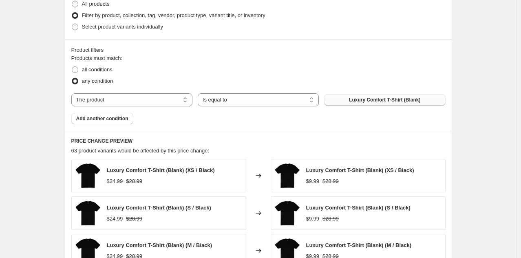
click at [378, 102] on span "Luxury Comfort T-Shirt (Blank)" at bounding box center [384, 100] width 71 height 7
click at [90, 69] on span "all conditions" at bounding box center [97, 69] width 31 height 6
click at [72, 67] on input "all conditions" at bounding box center [72, 66] width 0 height 0
radio input "true"
click at [120, 117] on span "Add another condition" at bounding box center [102, 118] width 52 height 7
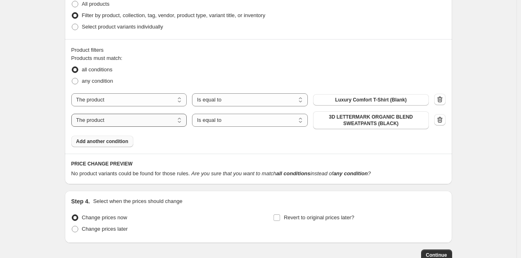
click at [171, 120] on select "The product The product's collection The product's tag The product's vendor The…" at bounding box center [129, 120] width 116 height 13
select select "title"
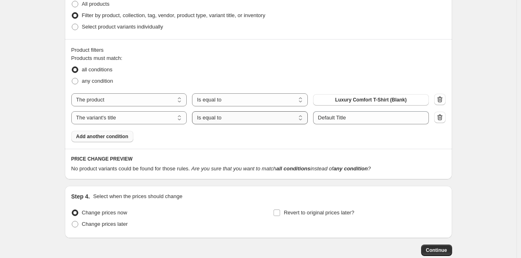
click at [269, 117] on select "Is equal to Is not equal to Contains" at bounding box center [250, 117] width 116 height 13
select select "contains"
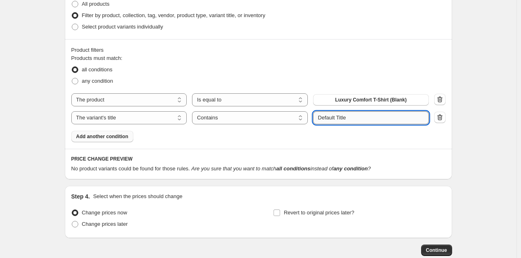
click at [361, 121] on input "Default Title" at bounding box center [371, 117] width 116 height 13
type input "magenta"
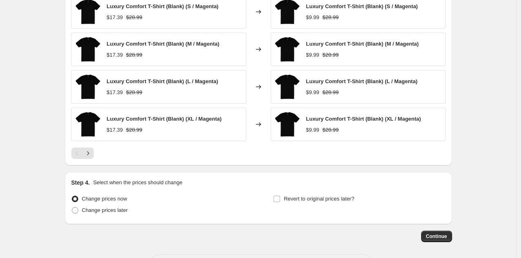
scroll to position [643, 0]
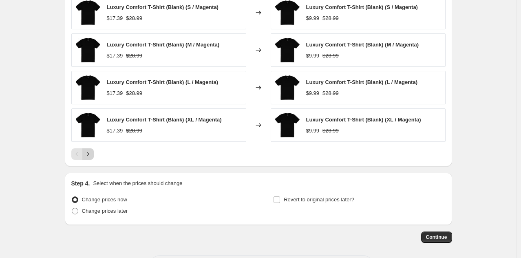
click at [92, 148] on button "Next" at bounding box center [87, 153] width 11 height 11
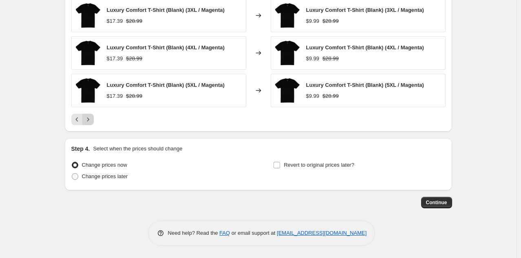
scroll to position [639, 0]
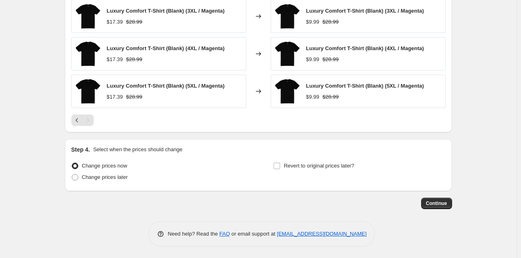
click at [120, 130] on div "PRICE CHANGE PREVIEW 9 product variants would be affected by this price change:…" at bounding box center [259, 33] width 388 height 199
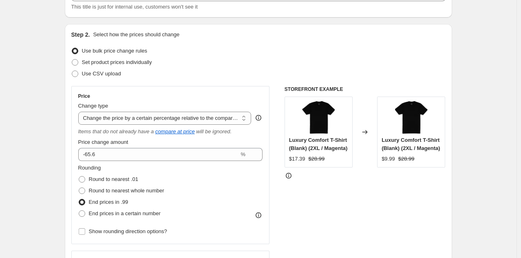
scroll to position [65, 0]
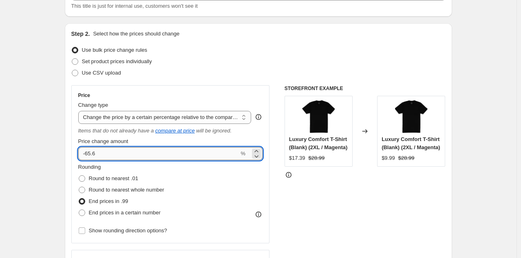
click at [102, 155] on input "-65.6" at bounding box center [158, 153] width 161 height 13
type input "-6"
type input "-70"
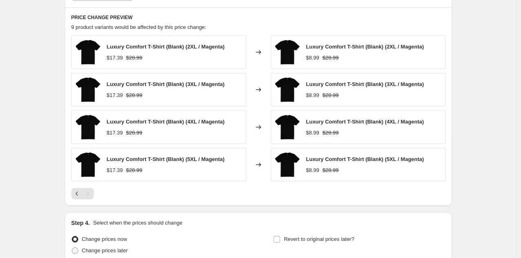
scroll to position [639, 0]
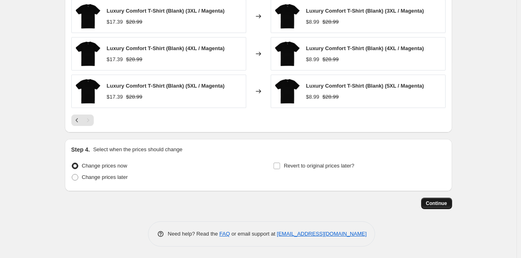
click at [445, 202] on span "Continue" at bounding box center [436, 203] width 21 height 7
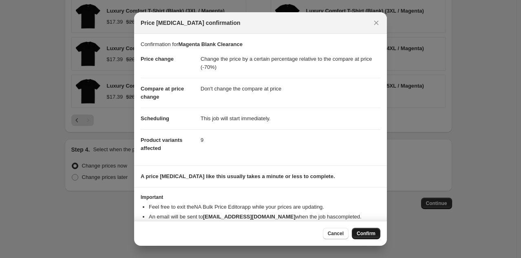
click at [370, 232] on span "Confirm" at bounding box center [366, 233] width 19 height 7
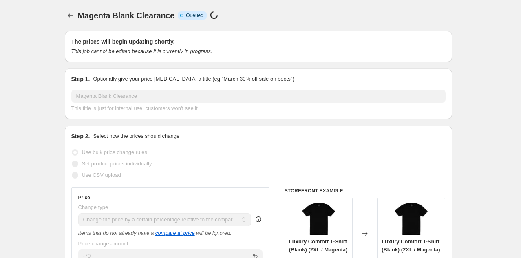
scroll to position [639, 0]
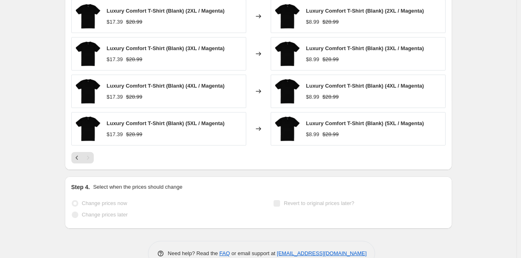
select select "pcap"
select select "no_change"
select select "title"
select select "contains"
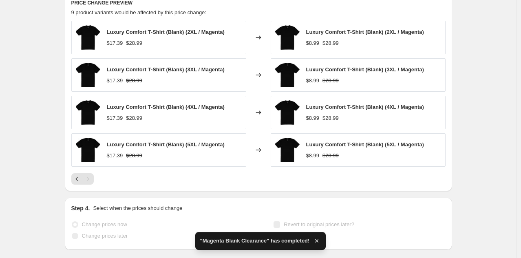
scroll to position [0, 0]
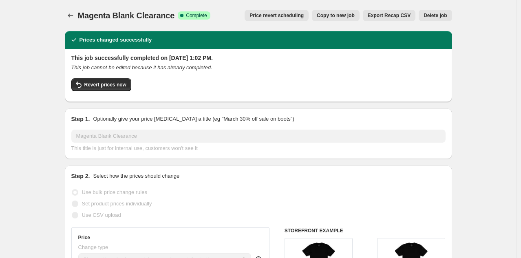
click at [343, 11] on button "Copy to new job" at bounding box center [336, 15] width 48 height 11
select select "pcap"
select select "no_change"
select select "title"
select select "contains"
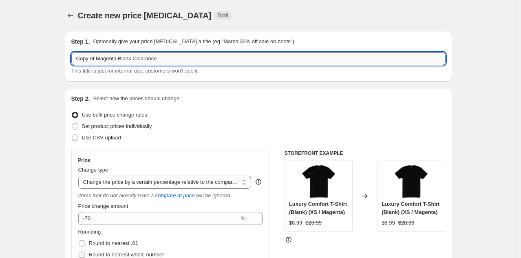
click at [98, 57] on input "Copy of Magenta Blank Clearance" at bounding box center [258, 58] width 374 height 13
type input "Magenta Ladies Blank Clearance"
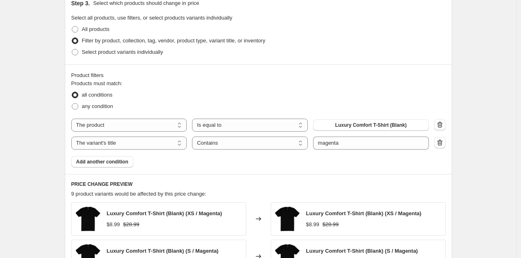
scroll to position [473, 0]
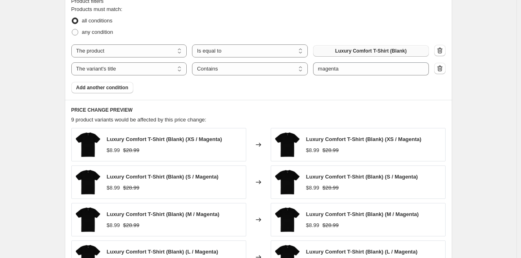
click at [414, 50] on button "Luxury Comfort T-Shirt (Blank)" at bounding box center [371, 50] width 116 height 11
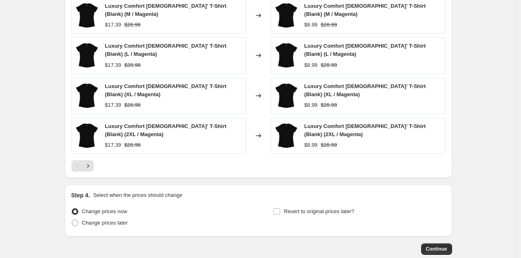
scroll to position [656, 0]
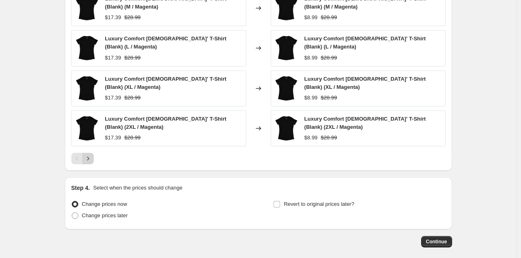
click at [89, 157] on icon "Next" at bounding box center [88, 159] width 2 height 4
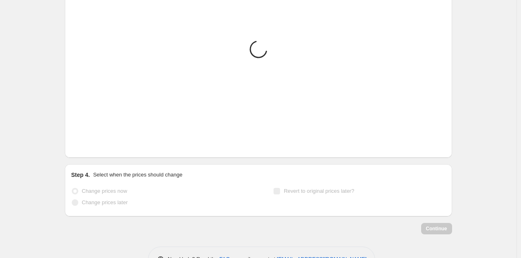
scroll to position [529, 0]
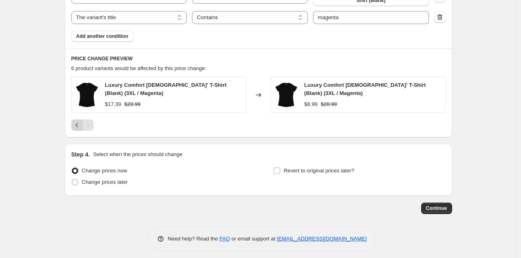
click at [76, 121] on icon "Previous" at bounding box center [77, 125] width 8 height 8
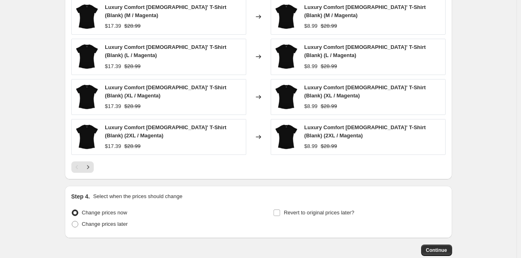
scroll to position [649, 0]
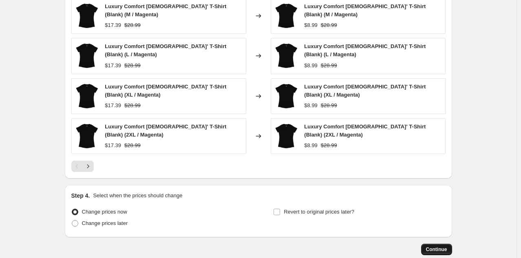
click at [436, 246] on span "Continue" at bounding box center [436, 249] width 21 height 7
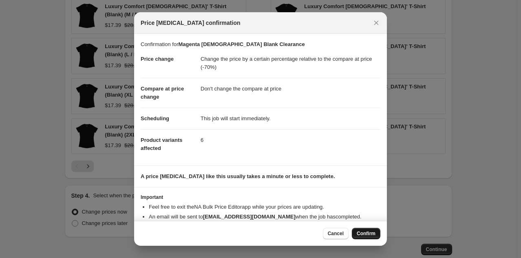
click at [368, 233] on span "Confirm" at bounding box center [366, 233] width 19 height 7
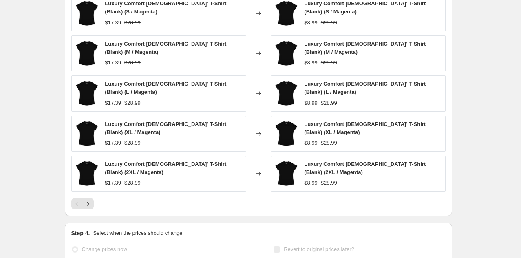
scroll to position [670, 0]
select select "pcap"
select select "no_change"
select select "title"
select select "contains"
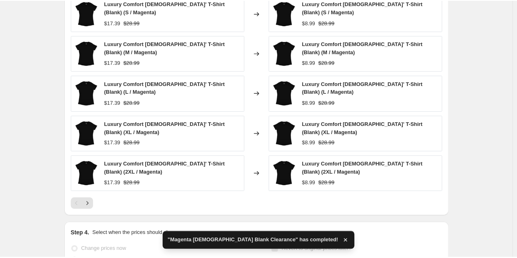
scroll to position [0, 0]
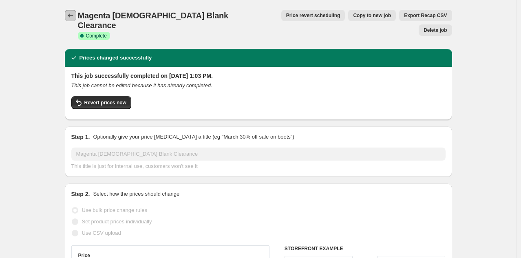
click at [71, 12] on icon "Price change jobs" at bounding box center [70, 15] width 8 height 8
